Goal: Use online tool/utility: Utilize a website feature to perform a specific function

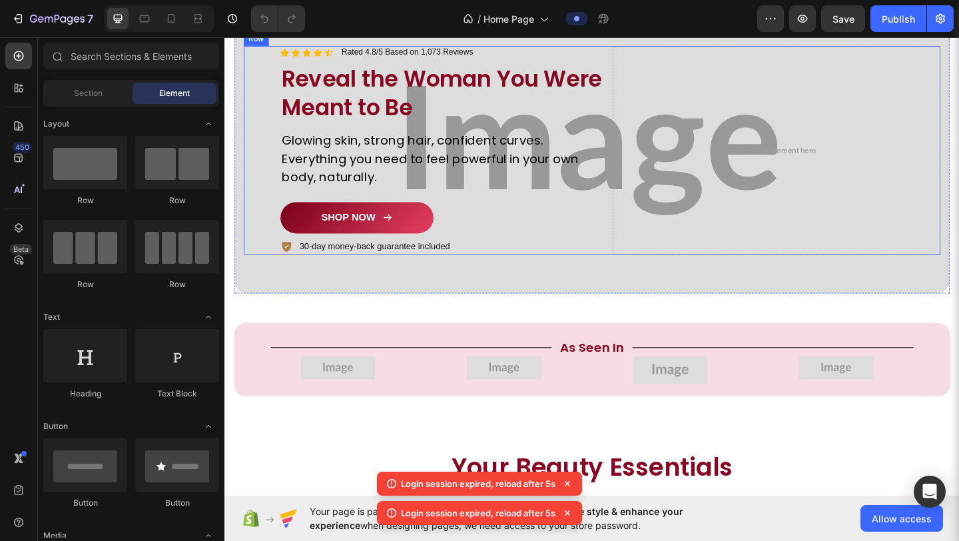
scroll to position [62, 0]
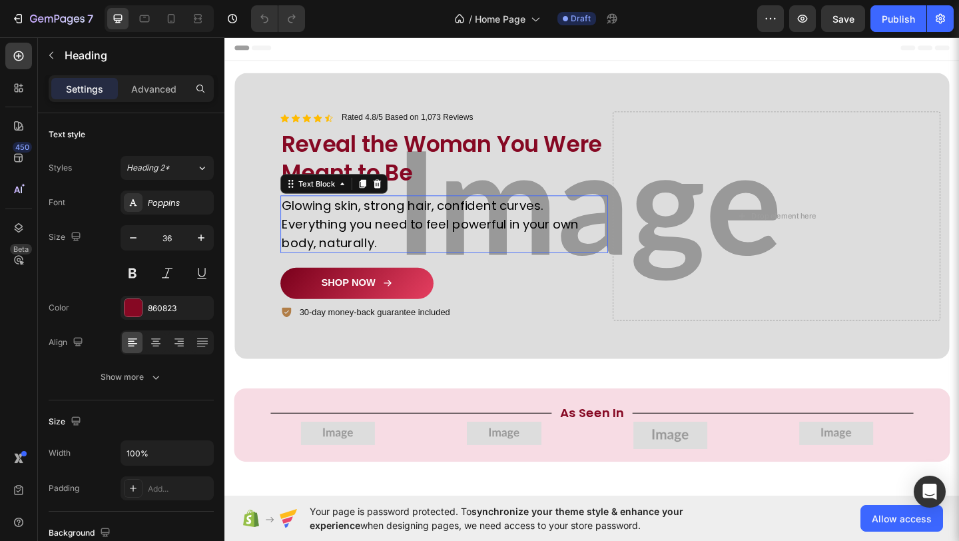
click at [401, 238] on p "Glowing skin, strong hair, confident curves. Everything you need to feel powerf…" at bounding box center [463, 240] width 354 height 60
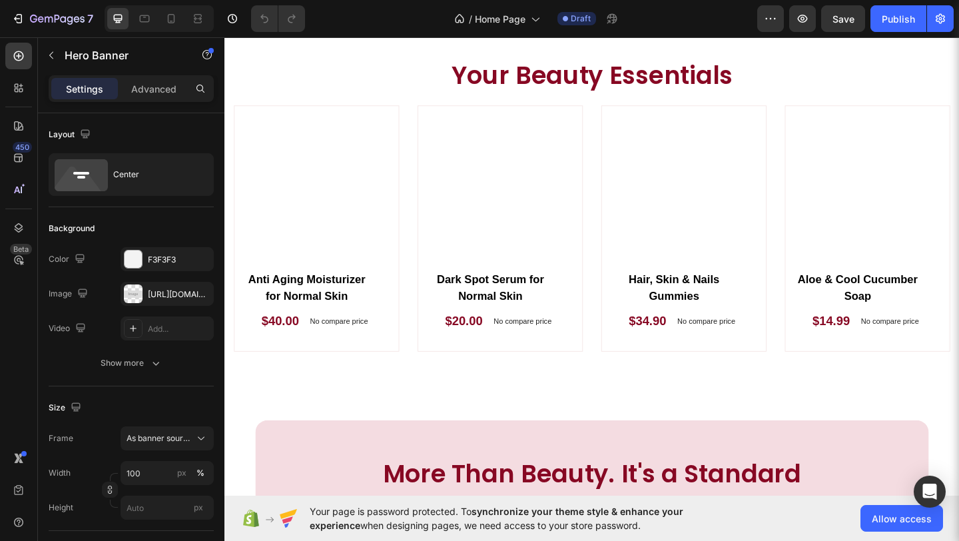
scroll to position [495, 0]
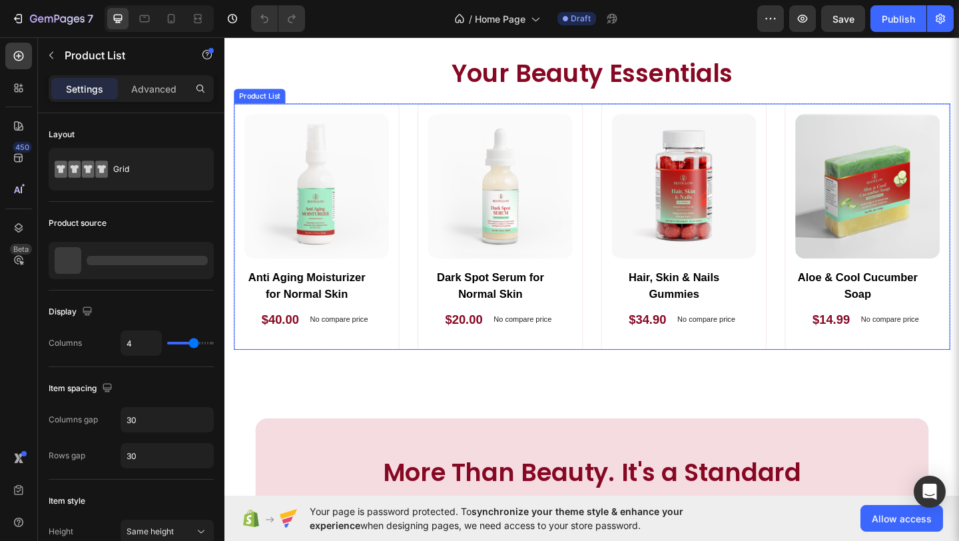
click at [612, 365] on div "(P) Images Row Anti Aging Moisturizer for Normal Skin (P) Title $40.00 (P) Pric…" at bounding box center [623, 243] width 779 height 268
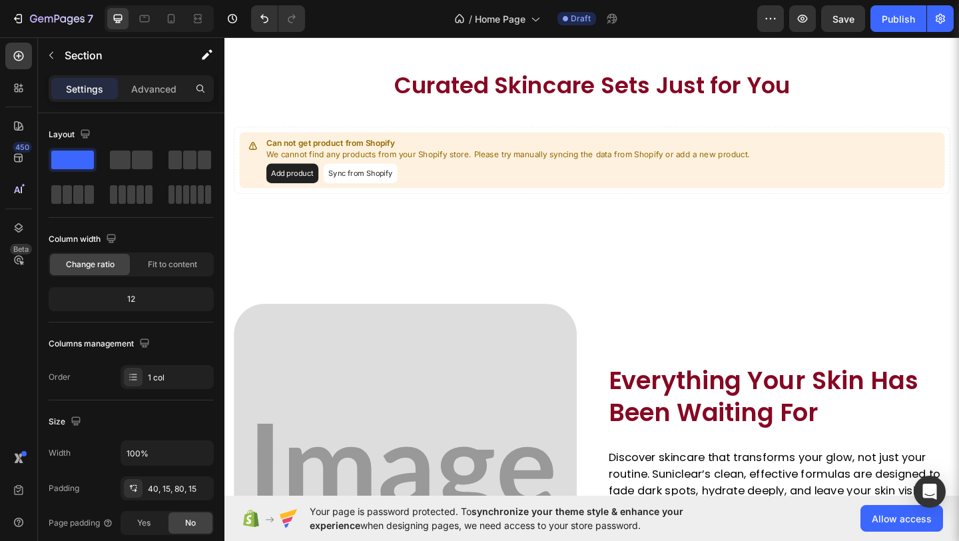
scroll to position [1847, 0]
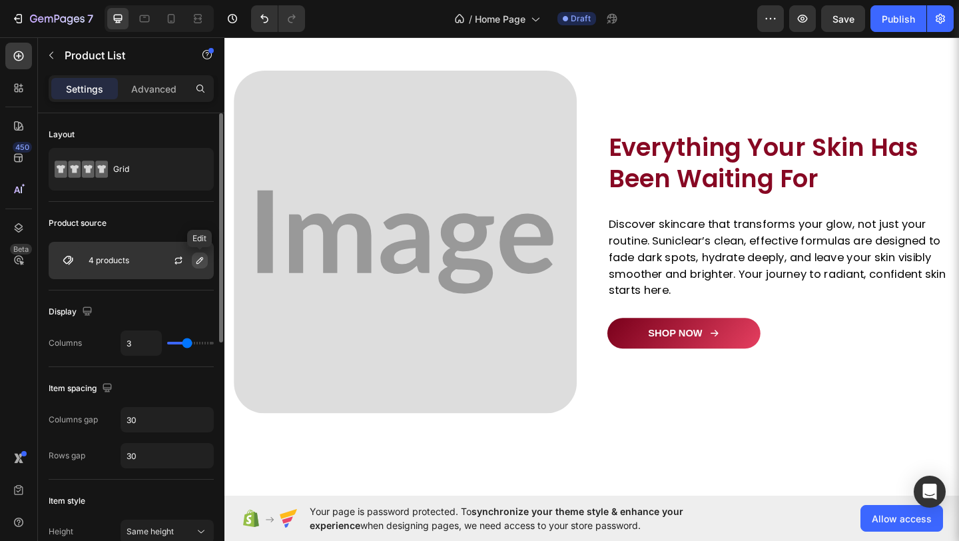
click at [192, 264] on button "button" at bounding box center [200, 260] width 16 height 16
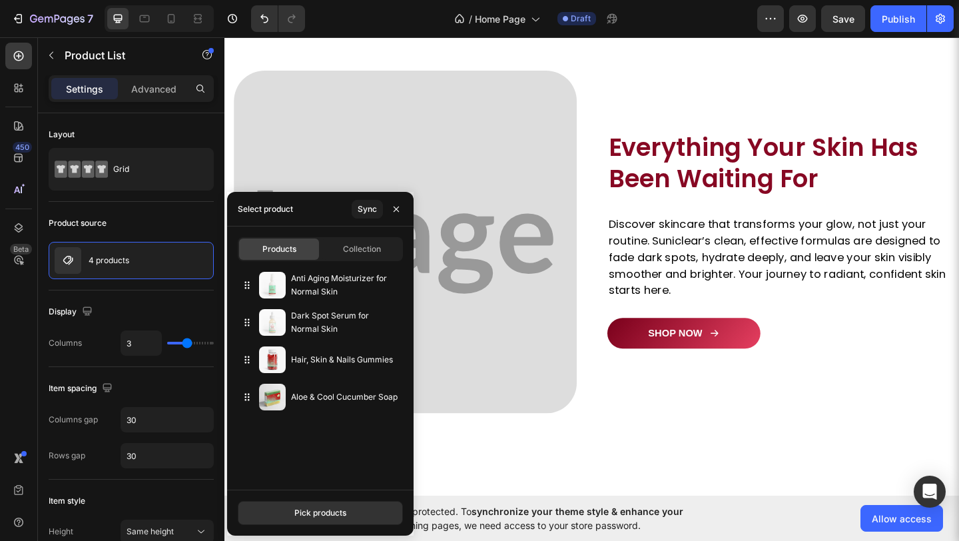
click at [317, 525] on div "Pick products" at bounding box center [320, 512] width 186 height 46
click at [318, 521] on button "Pick products" at bounding box center [320, 513] width 165 height 24
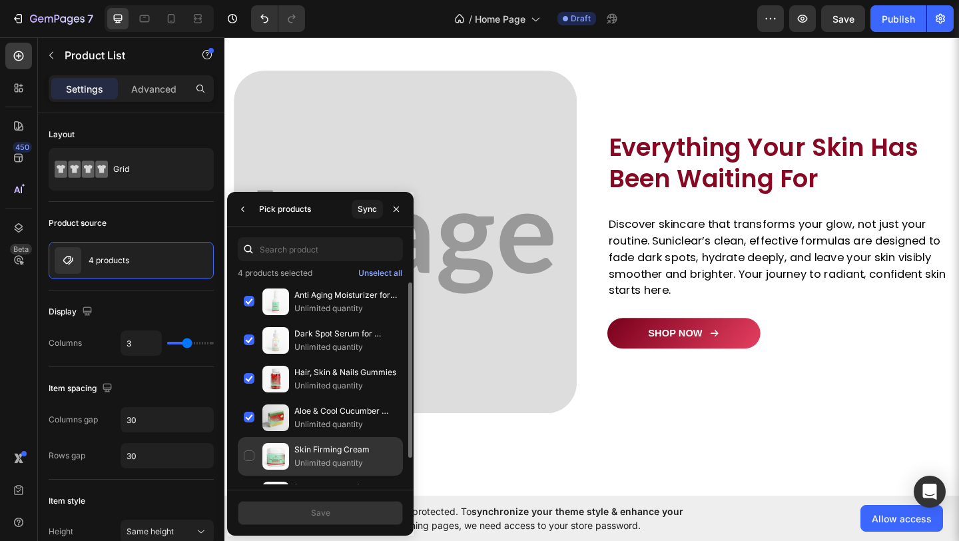
click at [304, 469] on div "Skin Firming Cream Unlimited quantity" at bounding box center [320, 456] width 165 height 39
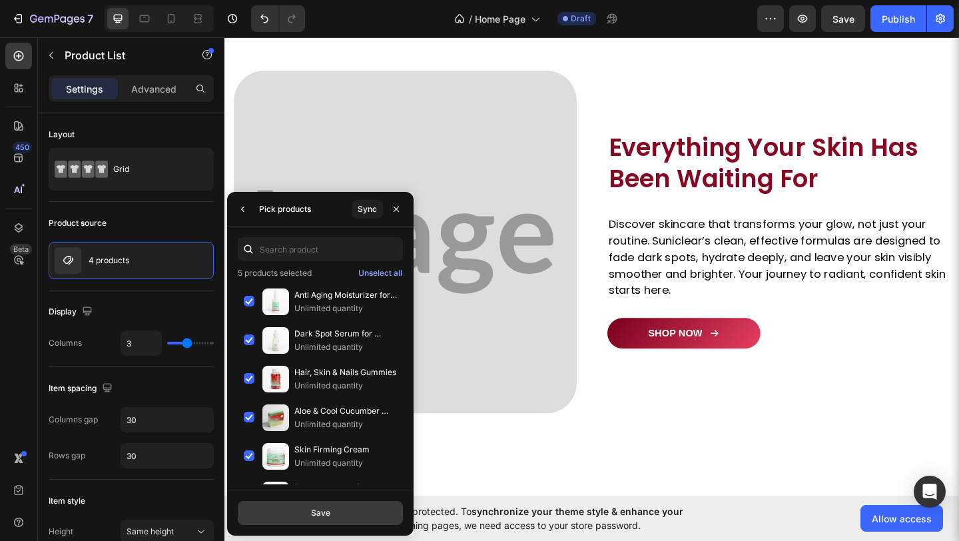
click at [309, 511] on button "Save" at bounding box center [320, 513] width 165 height 24
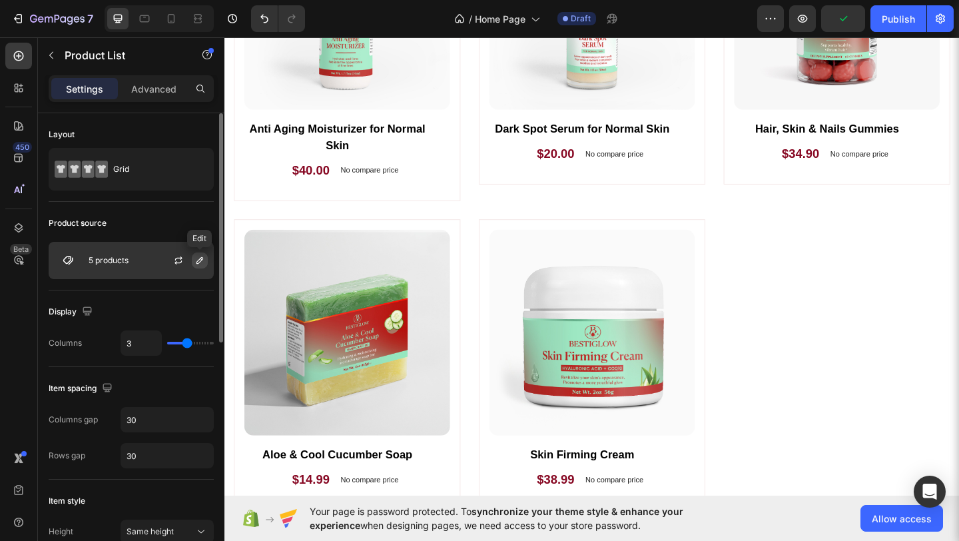
click at [202, 261] on icon "button" at bounding box center [199, 260] width 11 height 11
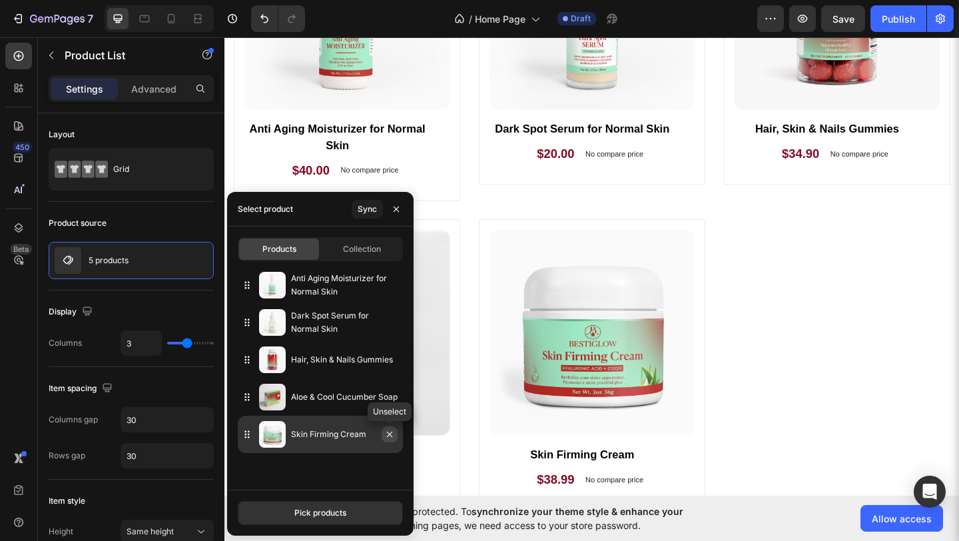
click at [391, 437] on icon "button" at bounding box center [389, 434] width 11 height 11
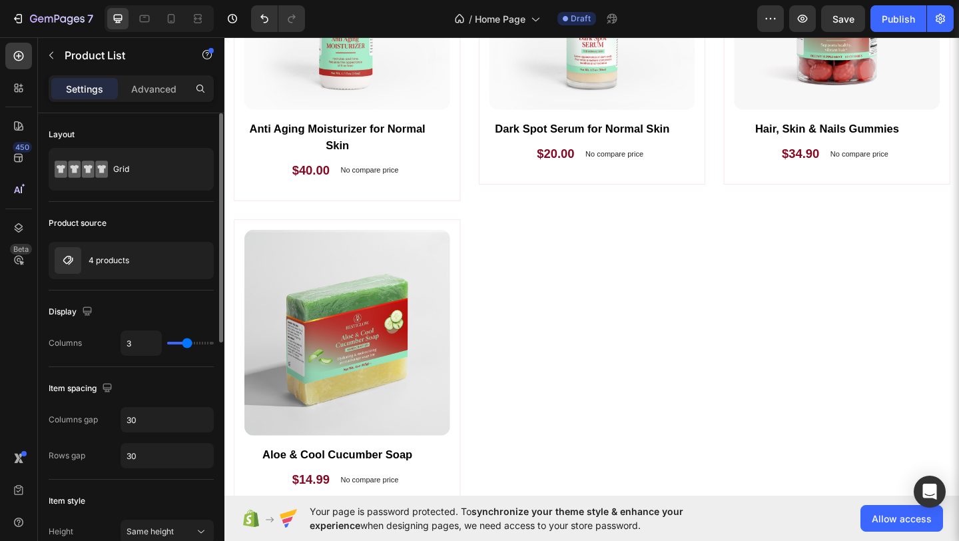
type input "4"
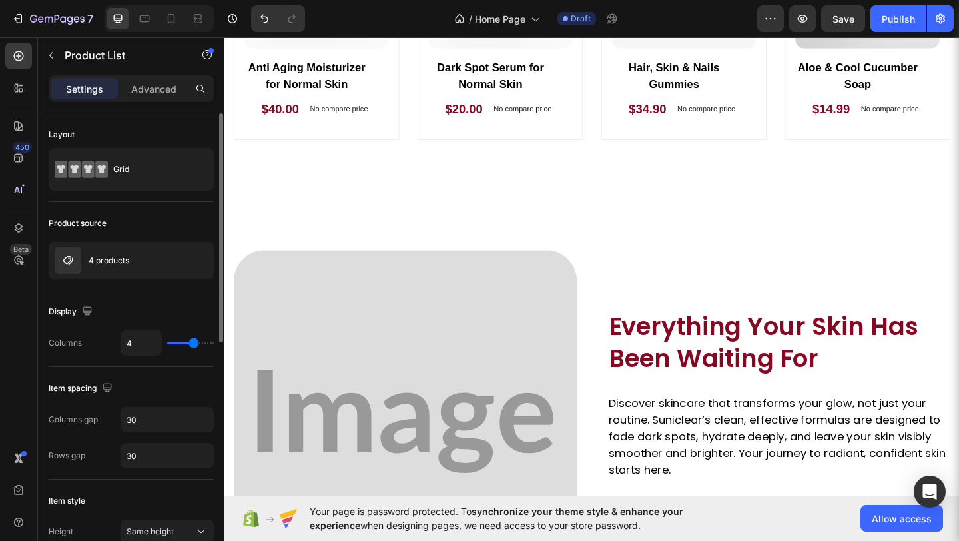
type input "4"
click at [191, 342] on input "range" at bounding box center [190, 343] width 47 height 3
click at [436, 148] on div "(P) Images Row Dark Spot Serum for Normal Skin (P) Title $20.00 (P) Price (P) P…" at bounding box center [524, 15] width 180 height 268
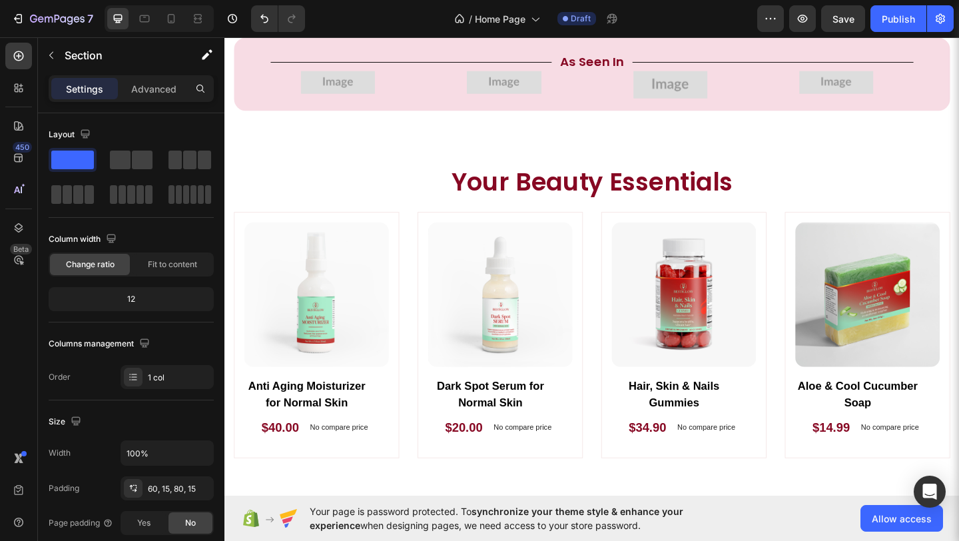
scroll to position [0, 0]
